Goal: Task Accomplishment & Management: Use online tool/utility

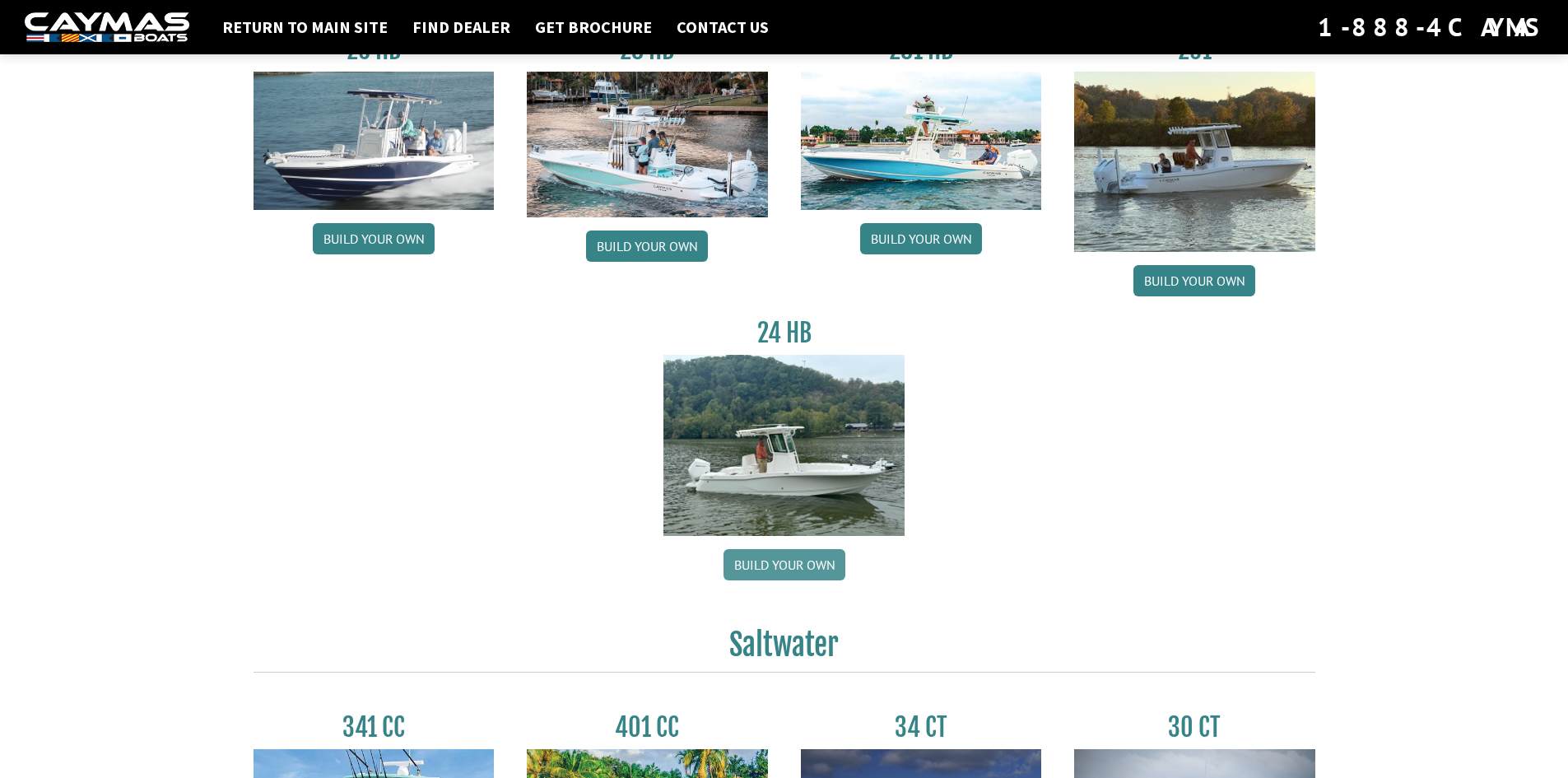
scroll to position [164, 0]
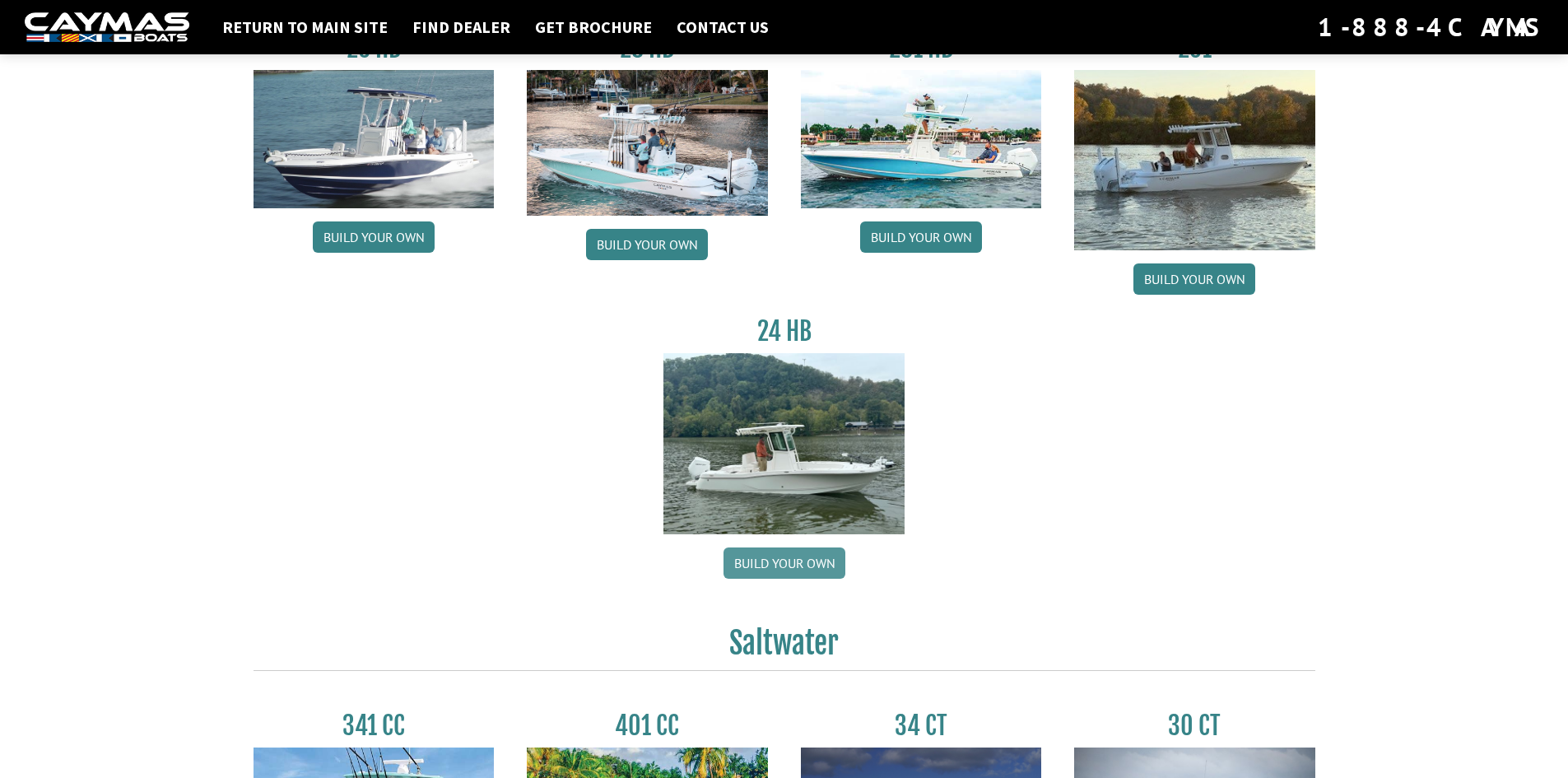
click at [803, 563] on link "Build your own" at bounding box center [784, 563] width 122 height 31
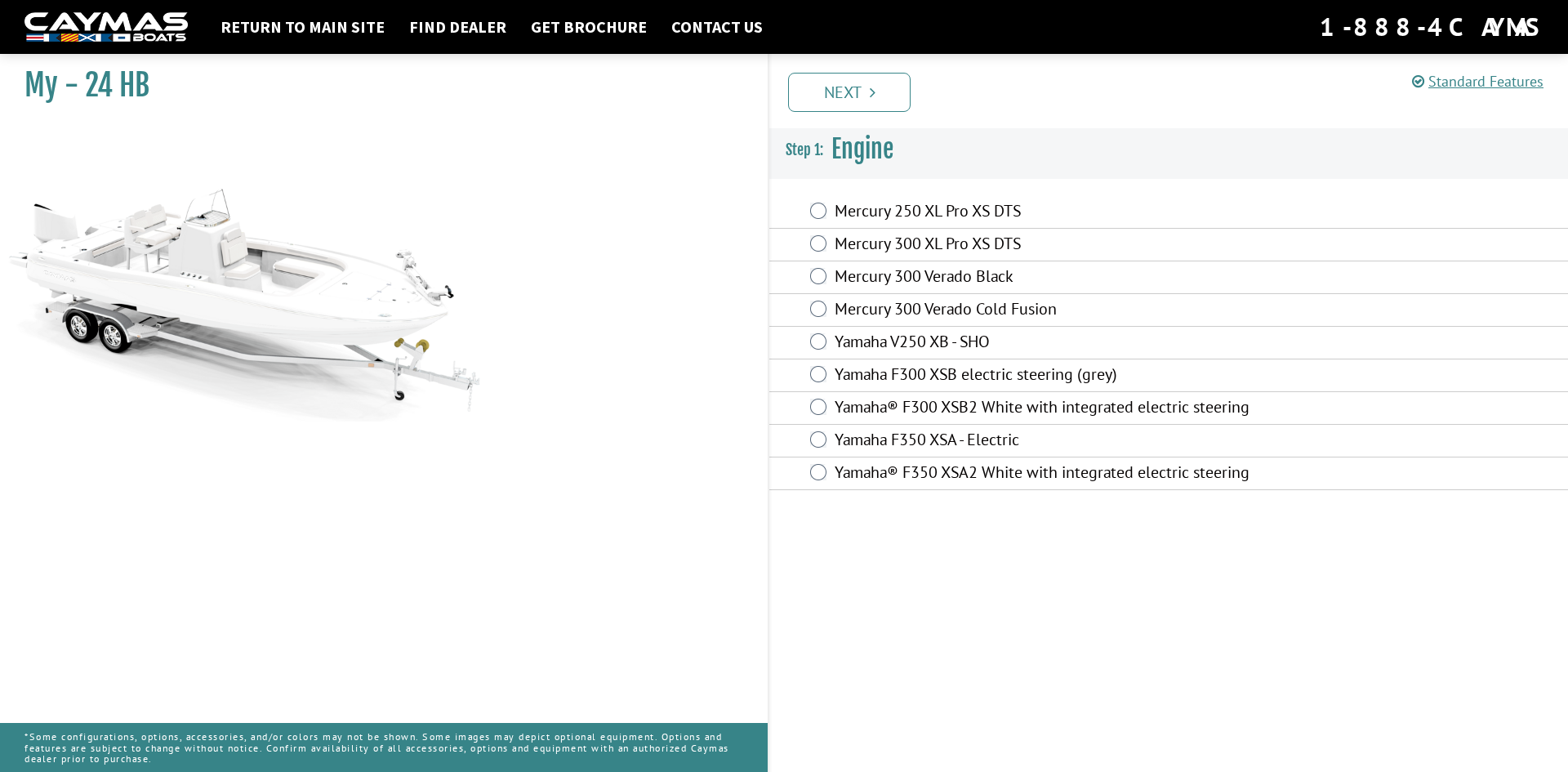
click at [858, 309] on label "Mercury 300 Verado Cold Fusion" at bounding box center [1054, 311] width 440 height 24
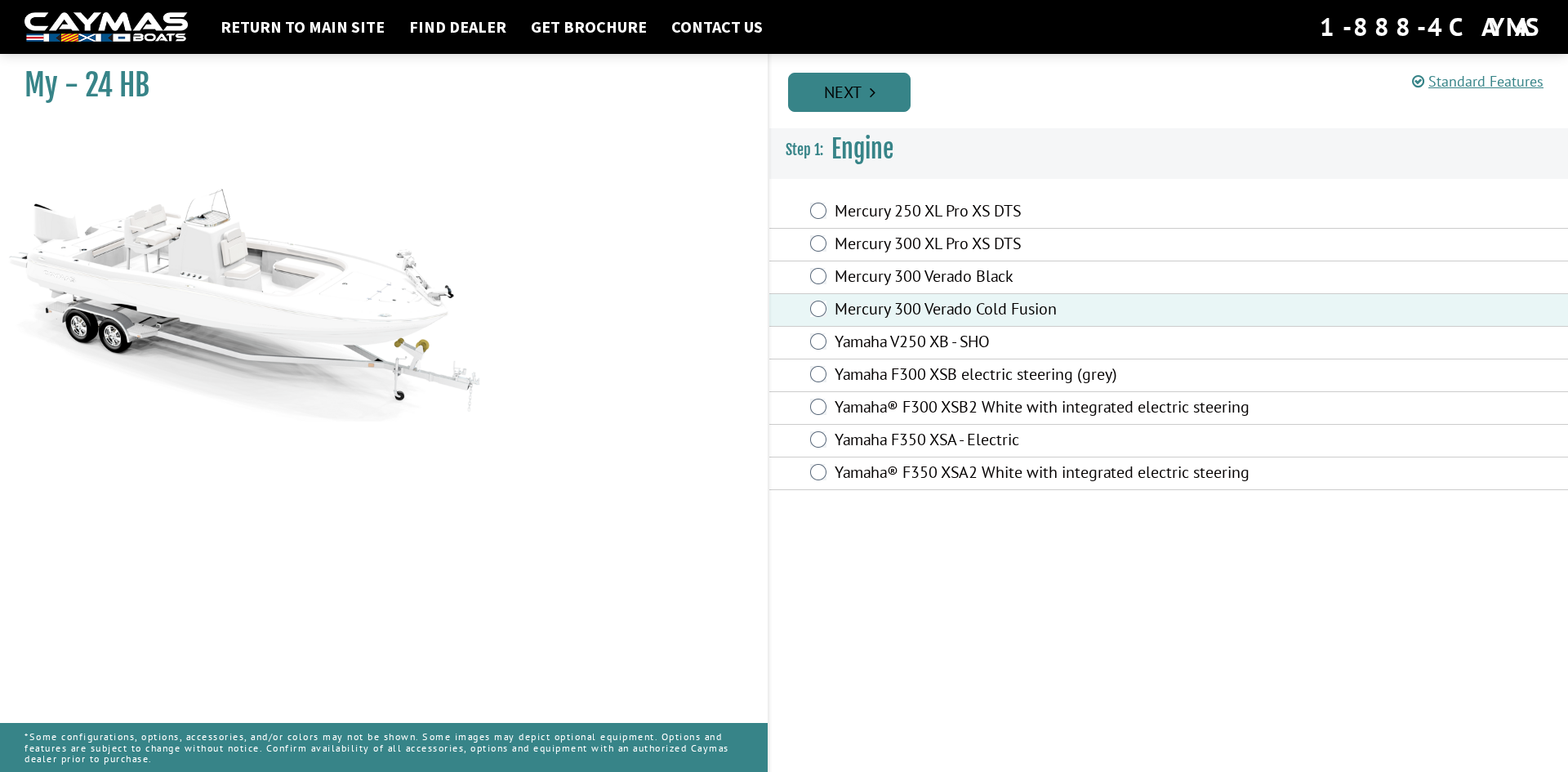
click at [867, 83] on link "Next" at bounding box center [849, 92] width 122 height 39
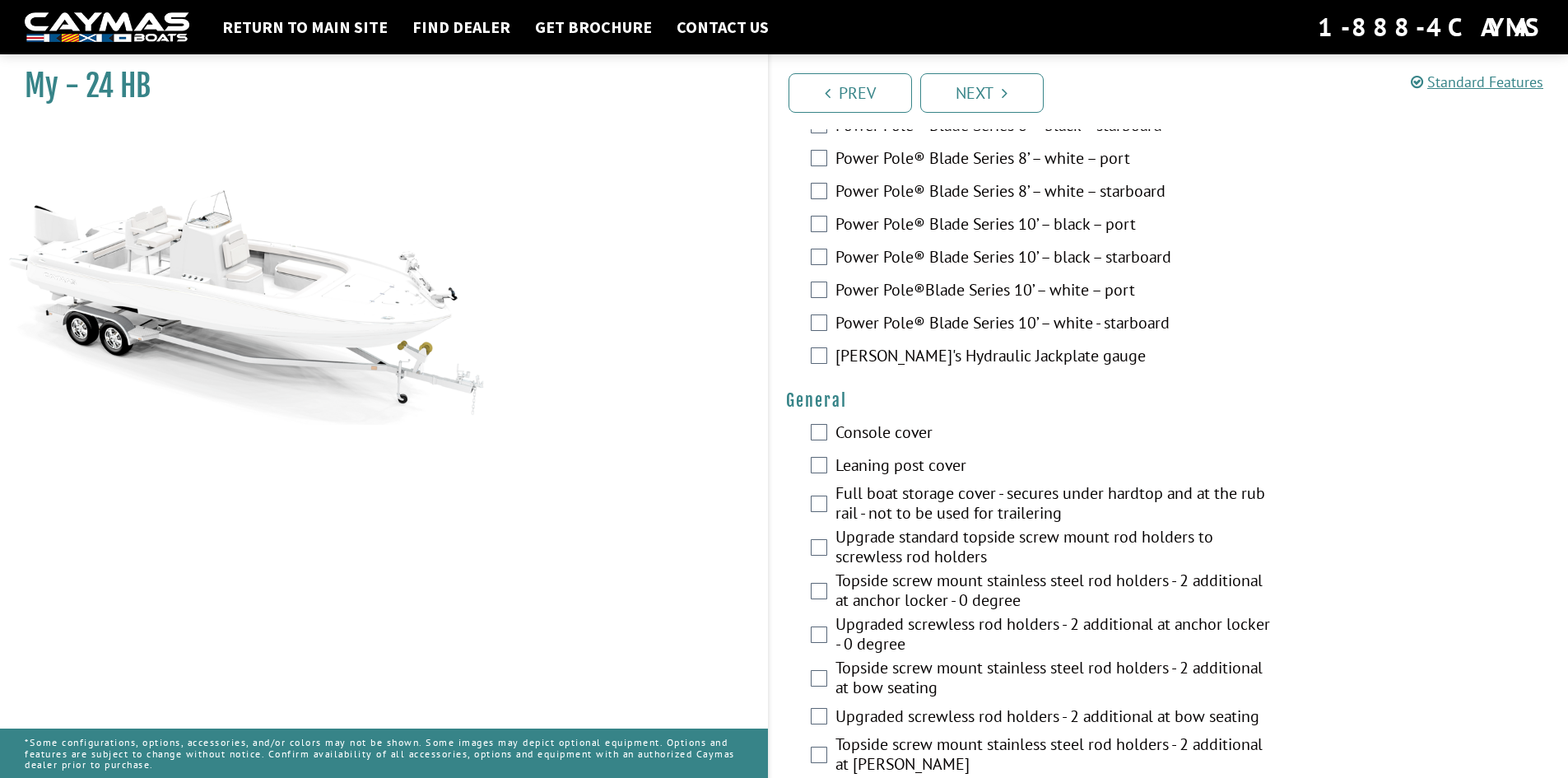
scroll to position [823, 0]
